Goal: Information Seeking & Learning: Learn about a topic

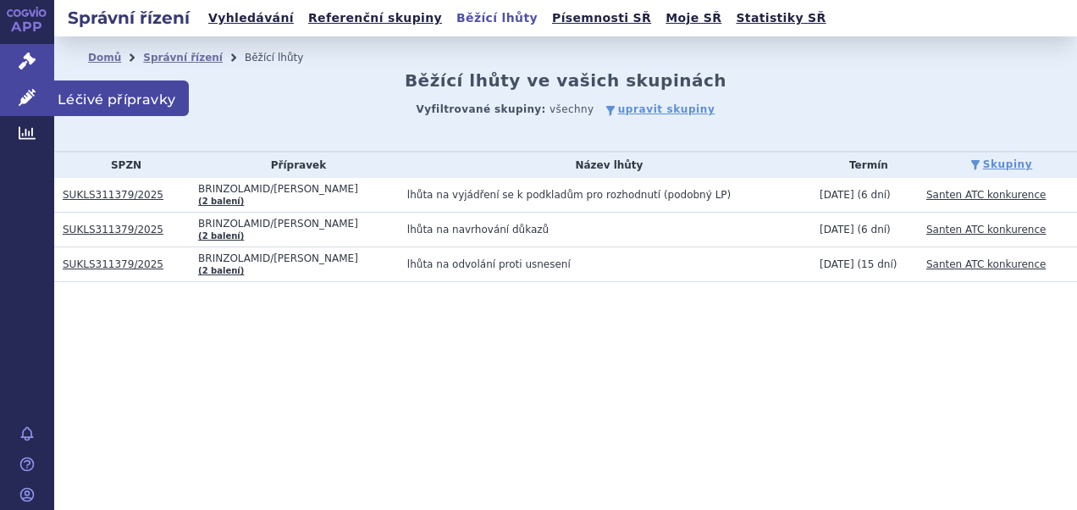
click at [122, 94] on span "Léčivé přípravky" at bounding box center [121, 98] width 135 height 36
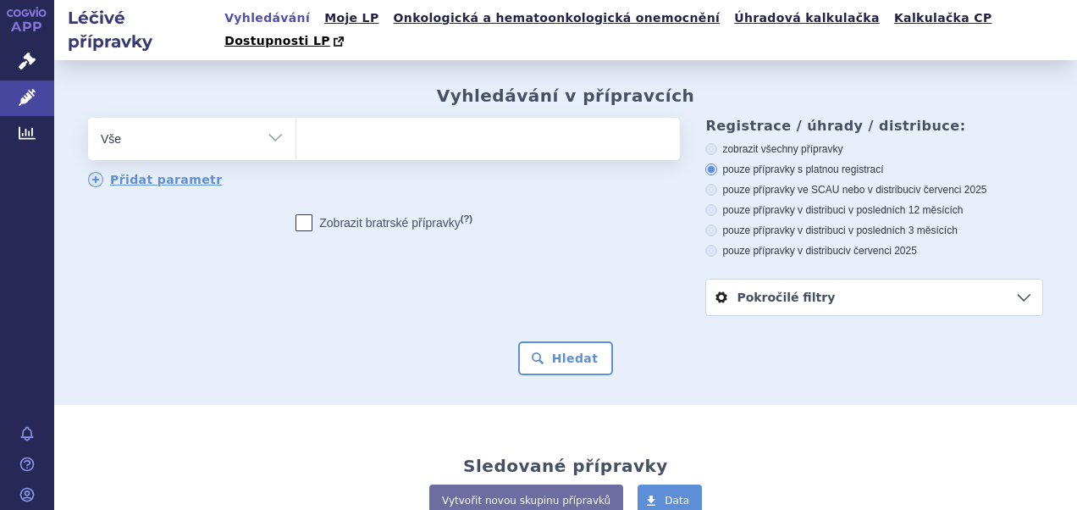
click at [503, 125] on ul at bounding box center [485, 136] width 379 height 36
click at [296, 125] on select at bounding box center [296, 138] width 1 height 42
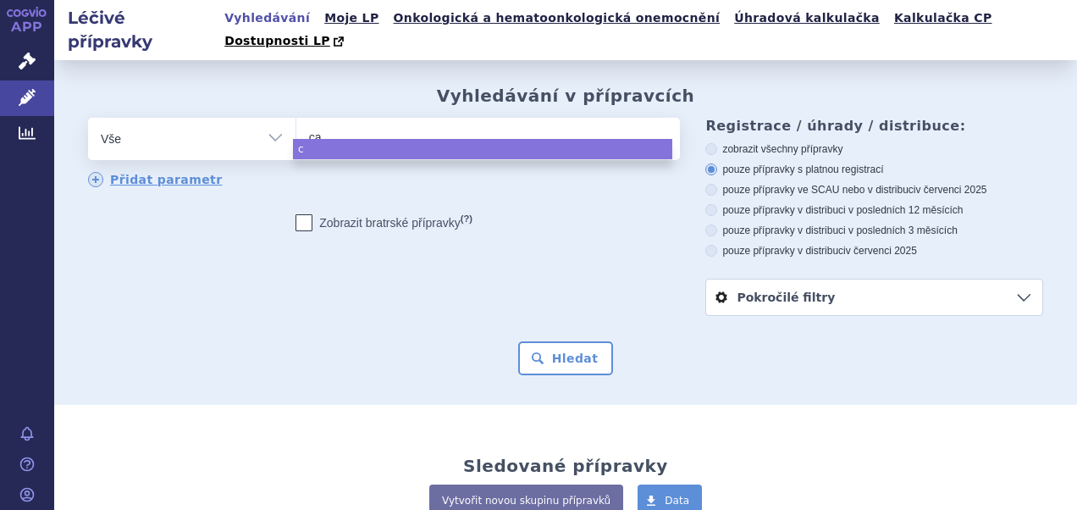
type input "cat"
type input "catio"
type input "catiol"
type input "catiolanz"
type input "catiolanze"
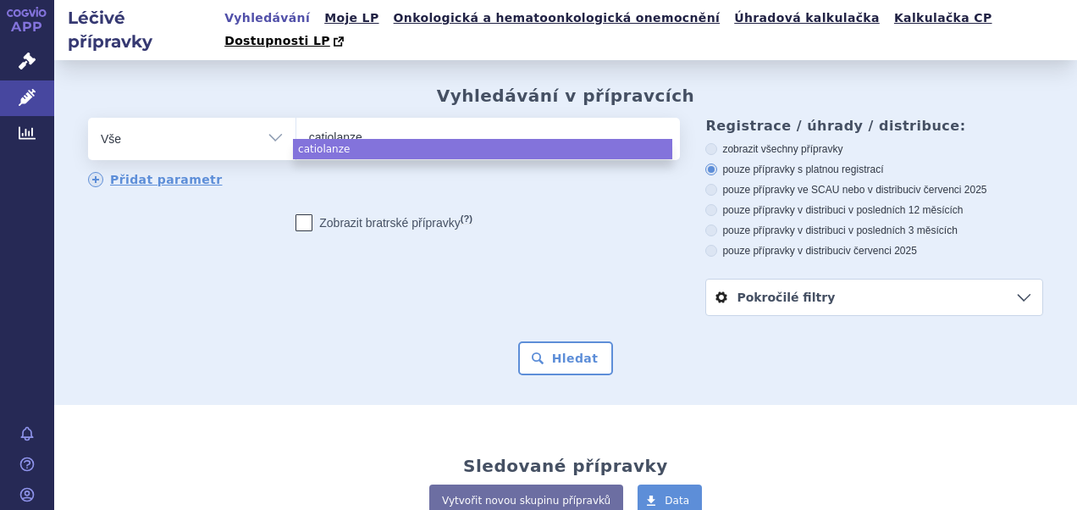
select select "catiolanze"
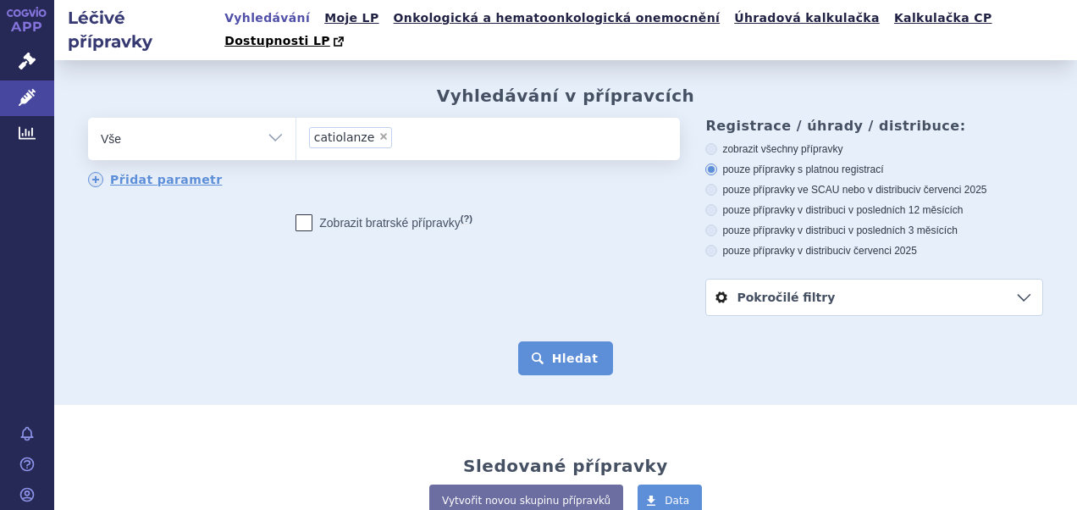
click at [583, 347] on button "Hledat" at bounding box center [566, 358] width 96 height 34
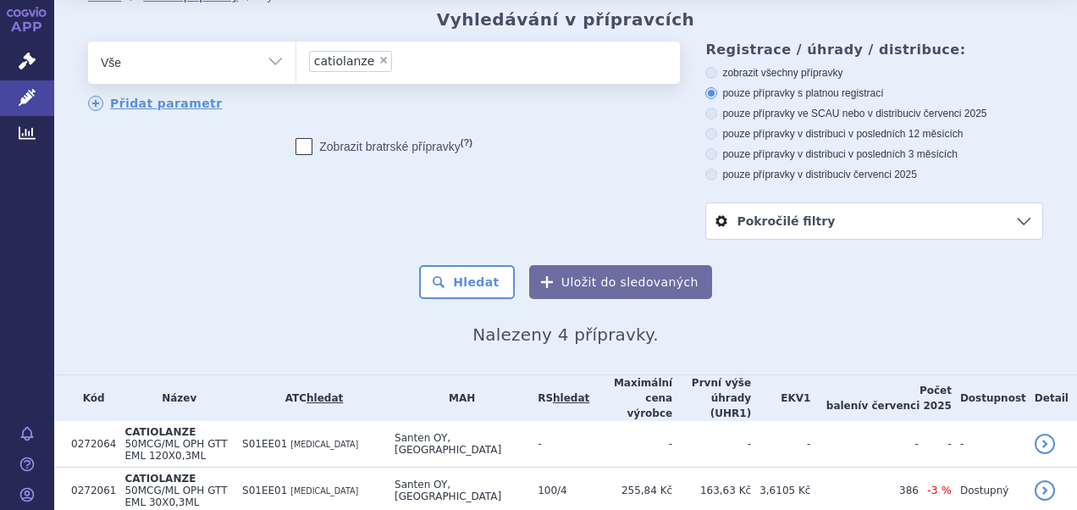
scroll to position [156, 0]
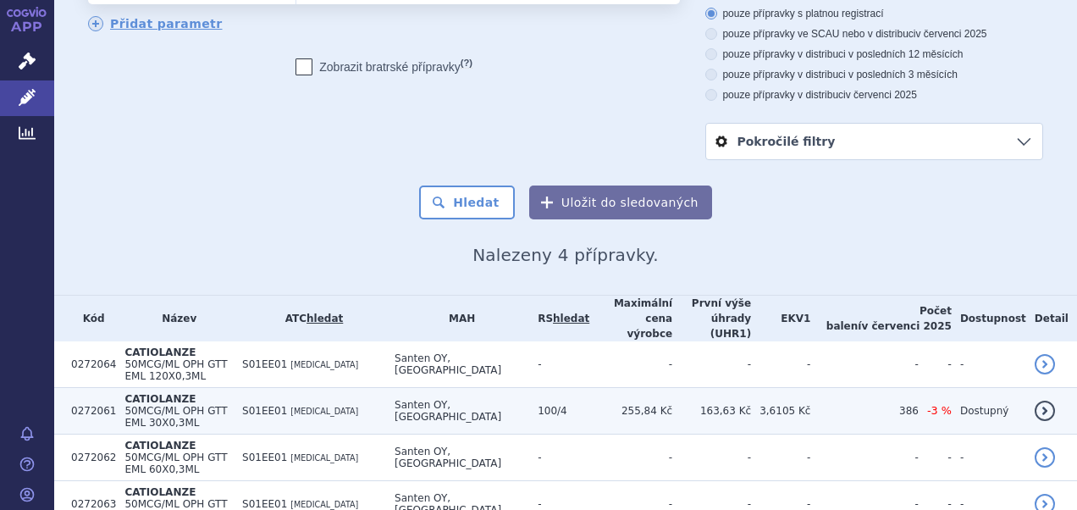
click at [182, 405] on span "50MCG/ML OPH GTT EML 30X0,3ML" at bounding box center [175, 417] width 102 height 24
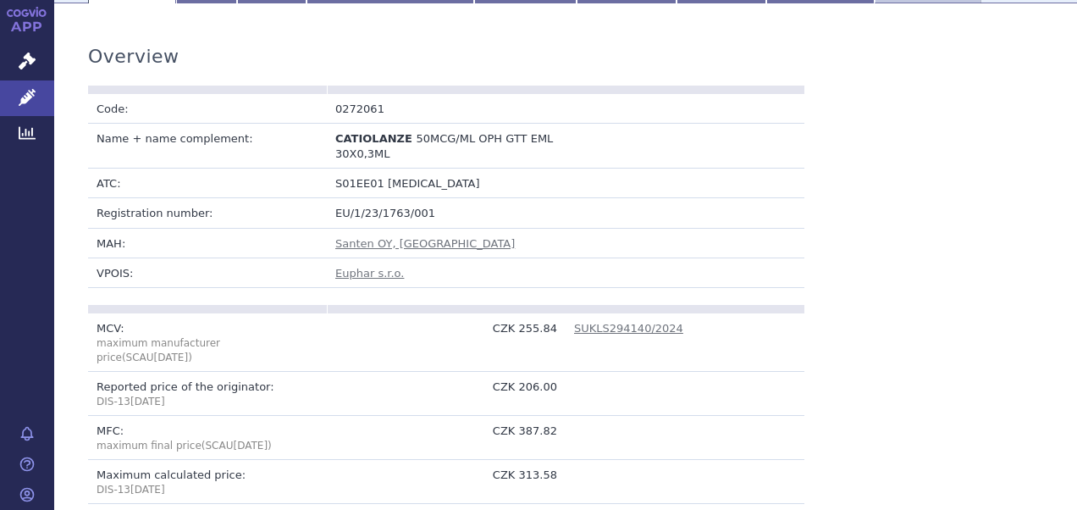
scroll to position [85, 0]
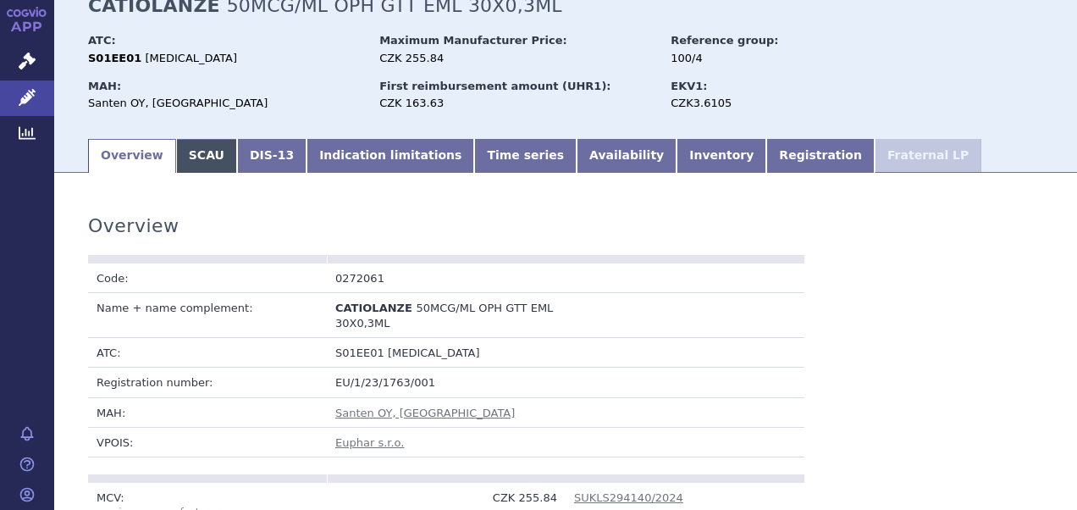
click at [198, 149] on link "SCAU" at bounding box center [206, 156] width 61 height 34
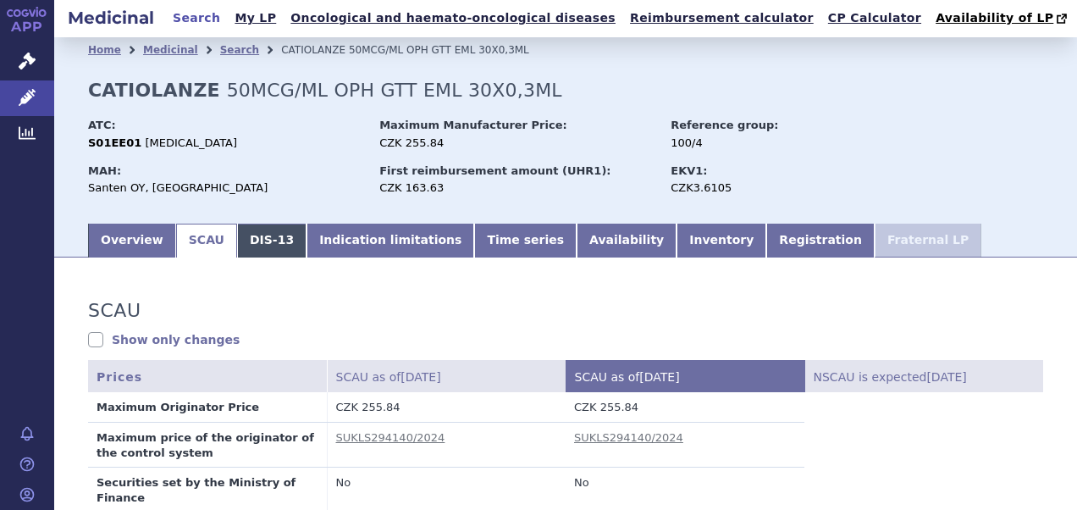
click at [237, 244] on link "DIS-13" at bounding box center [271, 241] width 69 height 34
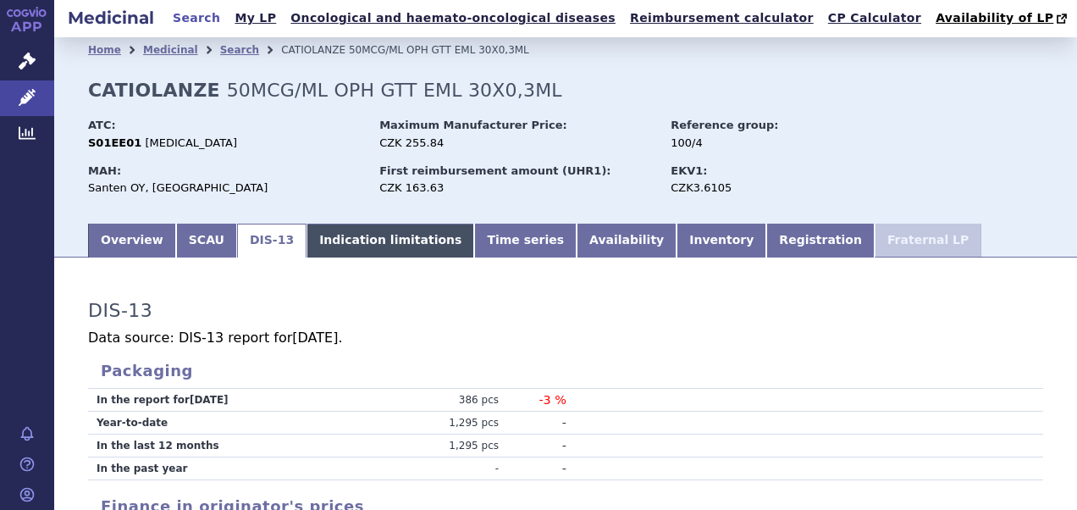
click at [408, 244] on link "Indication limitations" at bounding box center [391, 241] width 168 height 34
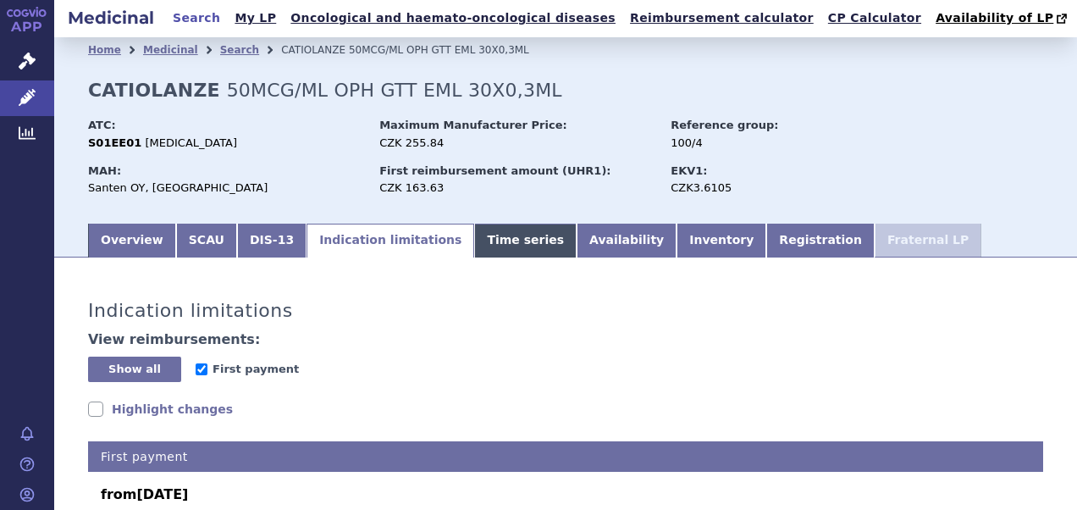
click at [485, 237] on link "Time series" at bounding box center [525, 241] width 102 height 34
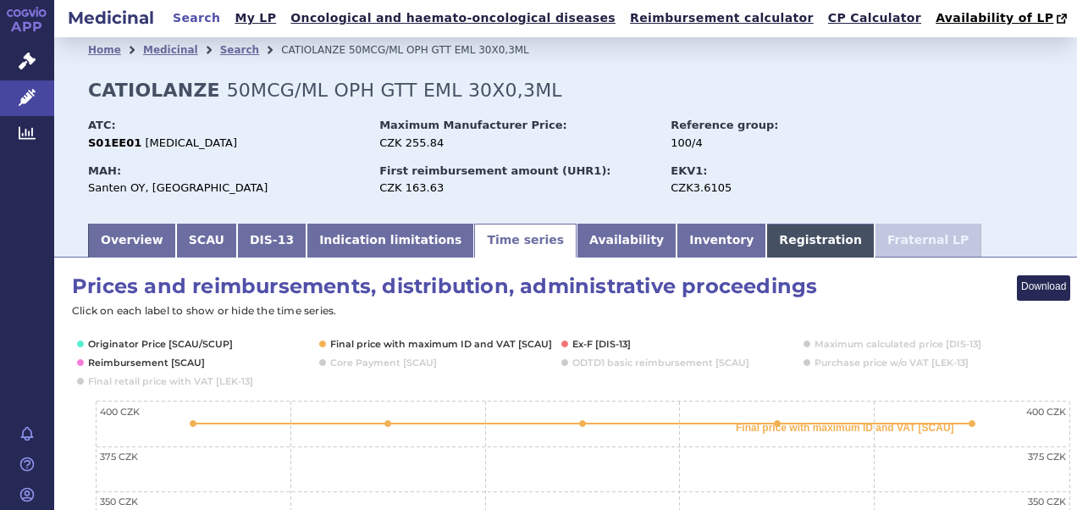
click at [766, 240] on link "Registration" at bounding box center [820, 241] width 108 height 34
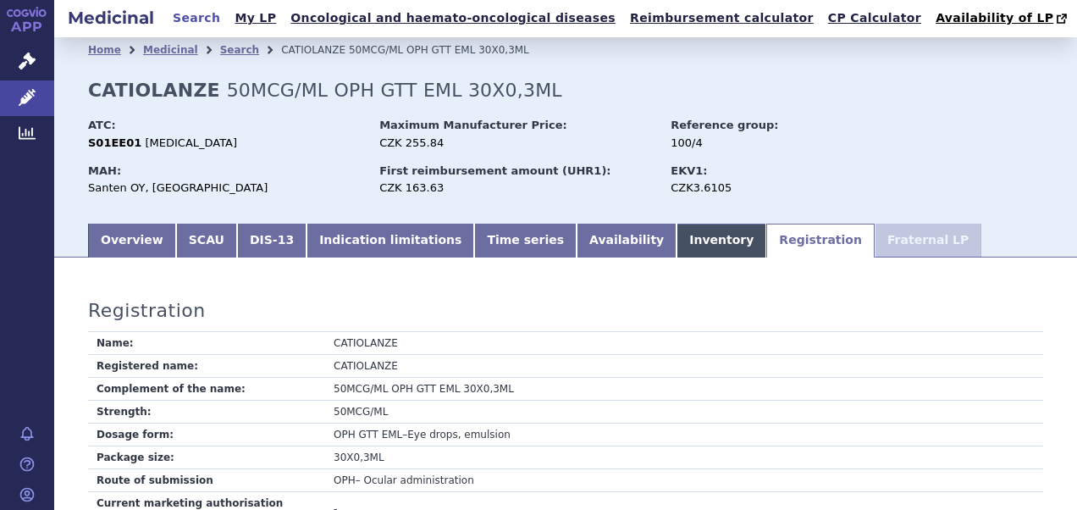
click at [677, 240] on link "Inventory" at bounding box center [722, 241] width 90 height 34
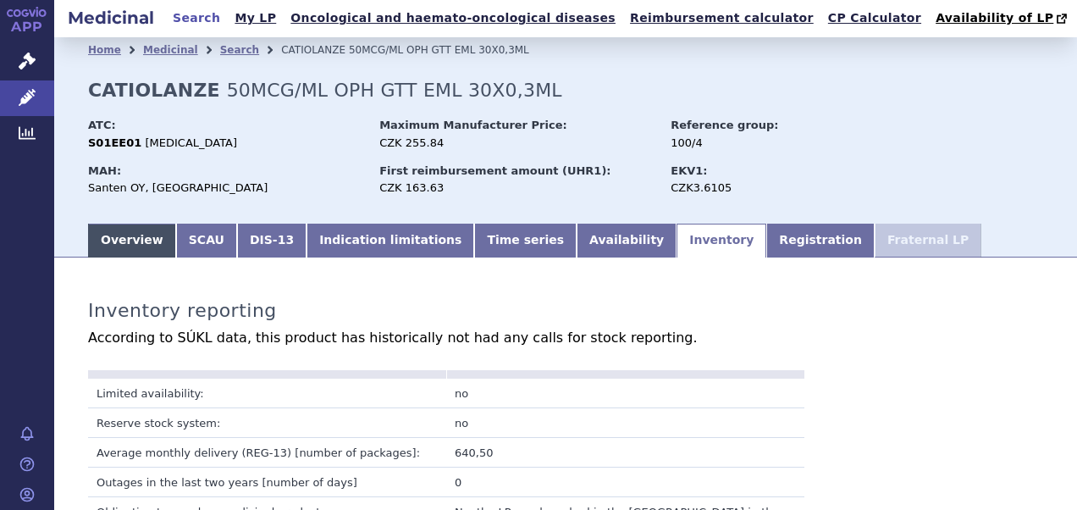
click at [128, 240] on link "Overview" at bounding box center [132, 241] width 88 height 34
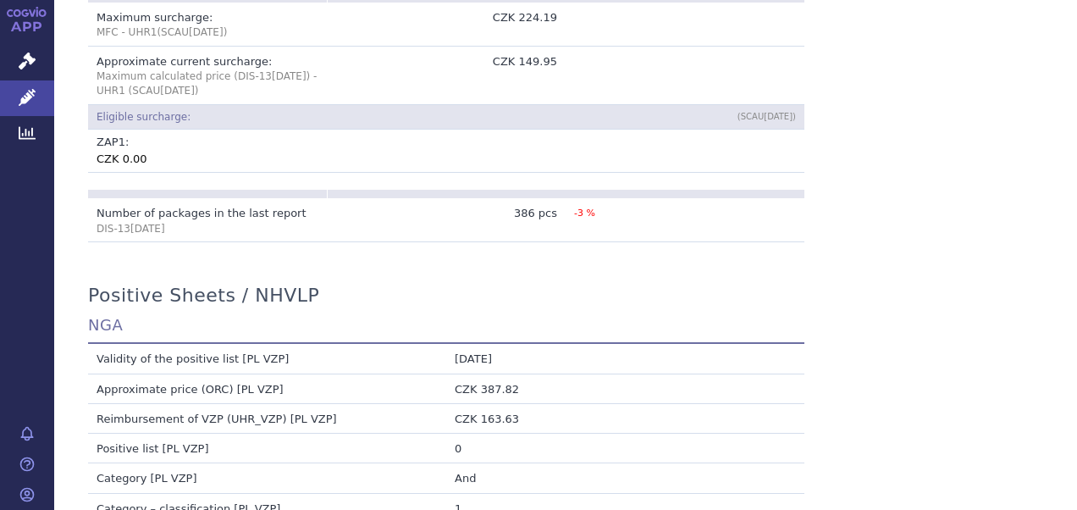
scroll to position [1355, 0]
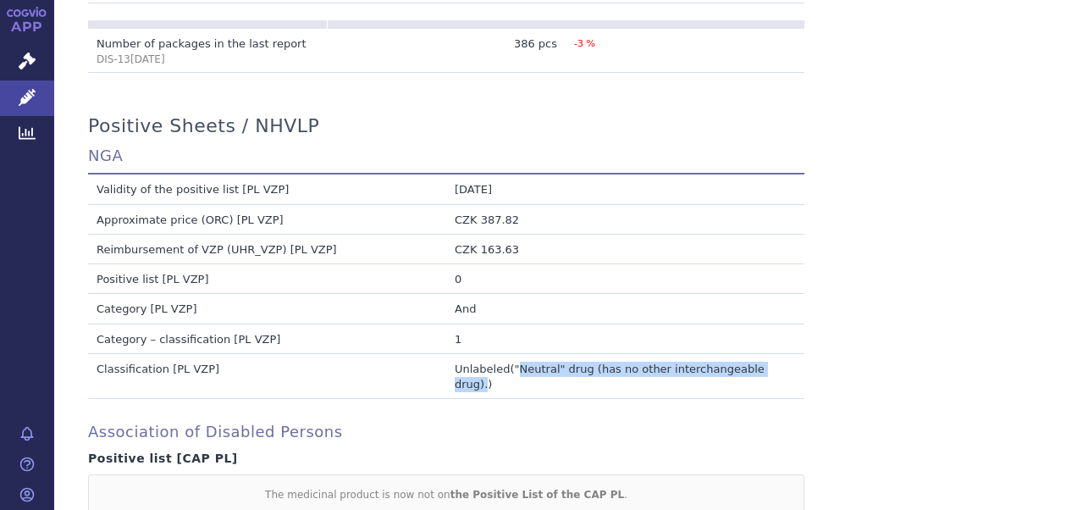
drag, startPoint x: 513, startPoint y: 351, endPoint x: 756, endPoint y: 353, distance: 243.0
click at [756, 353] on td "Unlabeled ( "Neutral" drug (has no other interchangeable drug). )" at bounding box center [625, 375] width 358 height 45
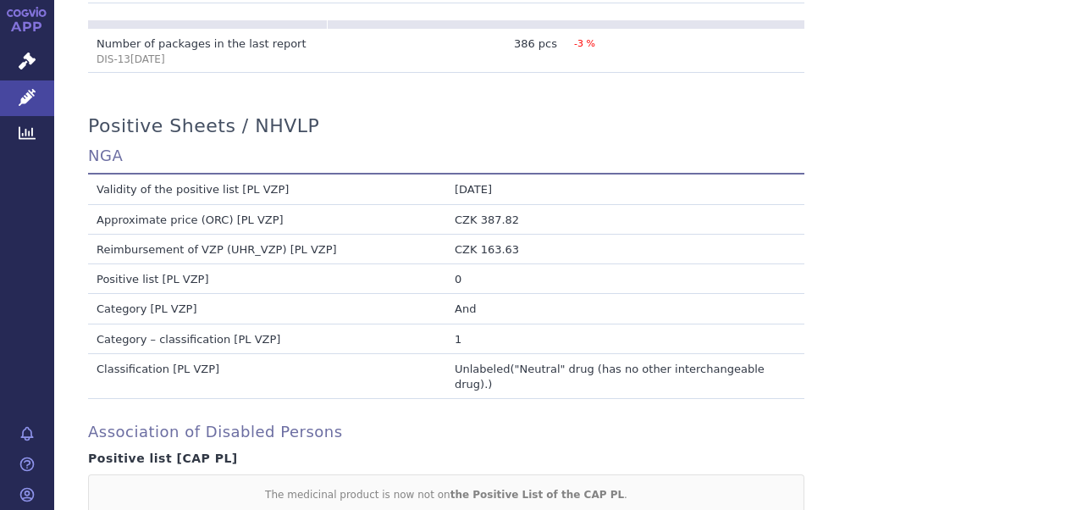
drag, startPoint x: 756, startPoint y: 353, endPoint x: 811, endPoint y: 80, distance: 279.0
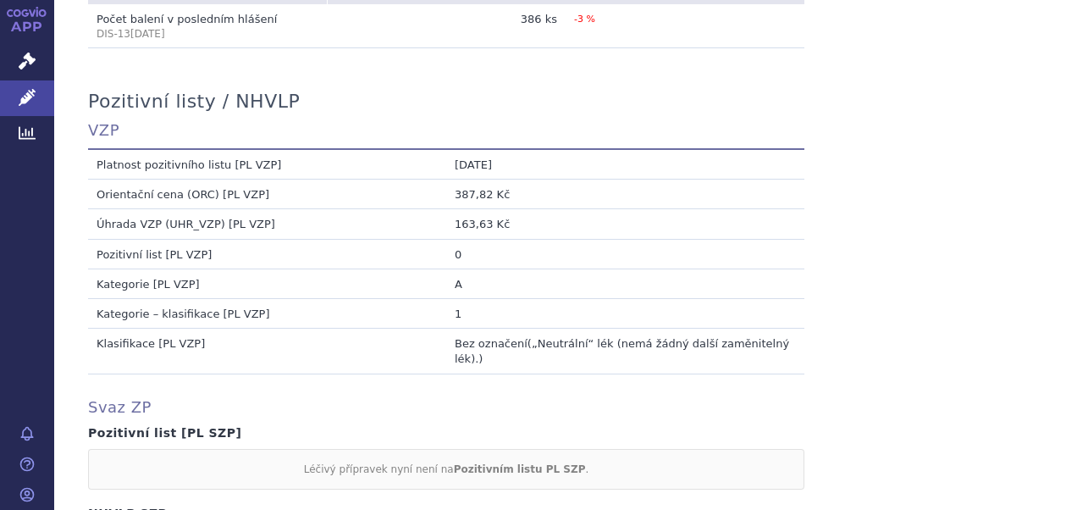
scroll to position [1304, 0]
